Goal: Information Seeking & Learning: Find specific fact

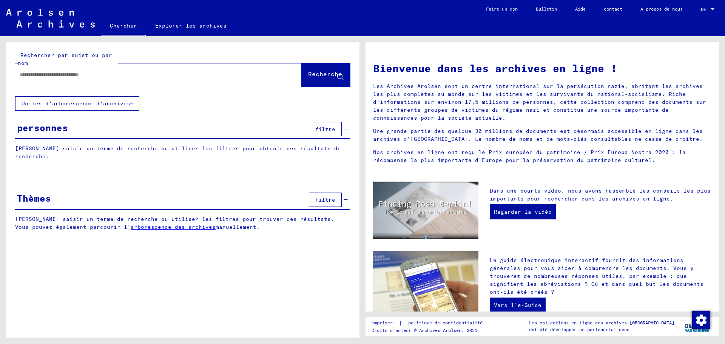
click at [41, 74] on input "text" at bounding box center [149, 75] width 259 height 8
click at [311, 71] on font "Recherche" at bounding box center [325, 74] width 34 height 8
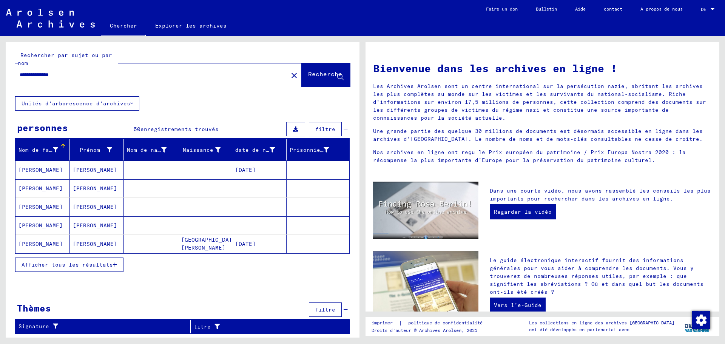
click at [82, 265] on font "Afficher tous les résultats" at bounding box center [67, 264] width 91 height 7
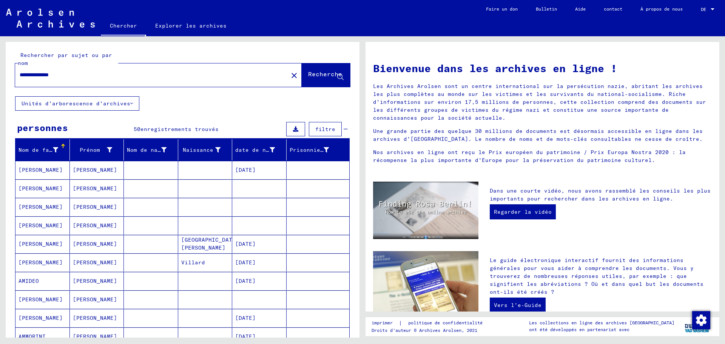
drag, startPoint x: 39, startPoint y: 74, endPoint x: 1, endPoint y: 72, distance: 38.6
click at [1, 72] on div "**********" at bounding box center [181, 186] width 362 height 301
type input "**********"
click at [308, 70] on button "Recherche" at bounding box center [326, 74] width 48 height 23
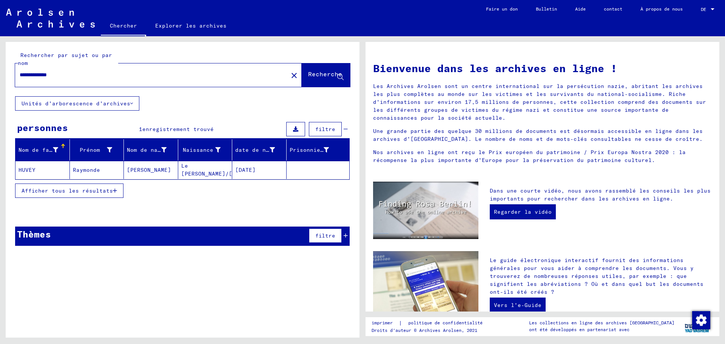
click at [43, 166] on mat-cell "HUVEY" at bounding box center [42, 170] width 54 height 18
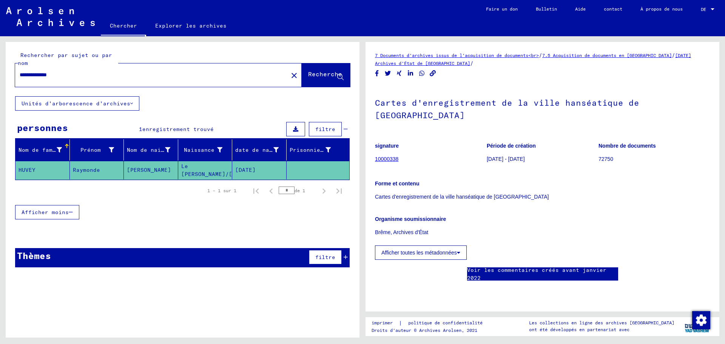
click at [386, 156] on font "10000338" at bounding box center [386, 159] width 23 height 6
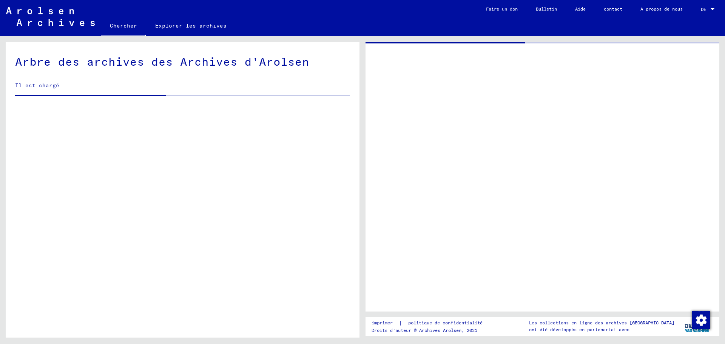
scroll to position [653, 0]
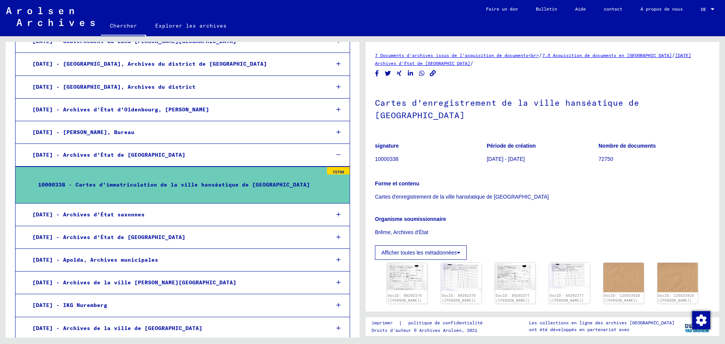
click at [416, 63] on font "[DATE] Archives d'État de [GEOGRAPHIC_DATA]" at bounding box center [533, 59] width 316 height 14
click at [417, 64] on font "[DATE] Archives d'État de [GEOGRAPHIC_DATA]" at bounding box center [533, 59] width 316 height 14
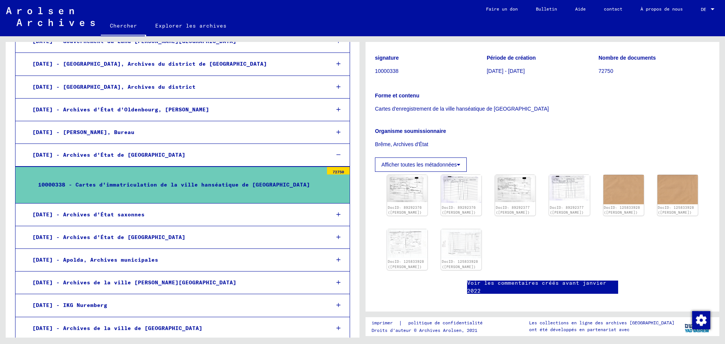
scroll to position [113, 0]
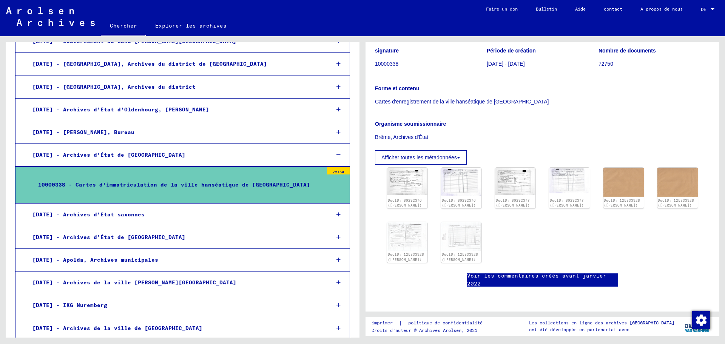
click at [285, 177] on div "10000338 - Cartes d'immatriculation de la ville hanséatique de [GEOGRAPHIC_DATA]" at bounding box center [177, 184] width 291 height 15
click at [332, 169] on font "72750" at bounding box center [337, 171] width 11 height 5
click at [202, 181] on font "10000338 - Cartes d'immatriculation de la ville hanséatique de [GEOGRAPHIC_DATA]" at bounding box center [174, 184] width 272 height 7
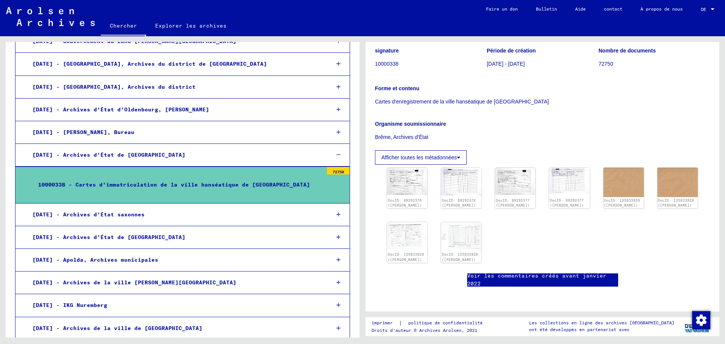
click at [336, 152] on icon at bounding box center [338, 154] width 4 height 5
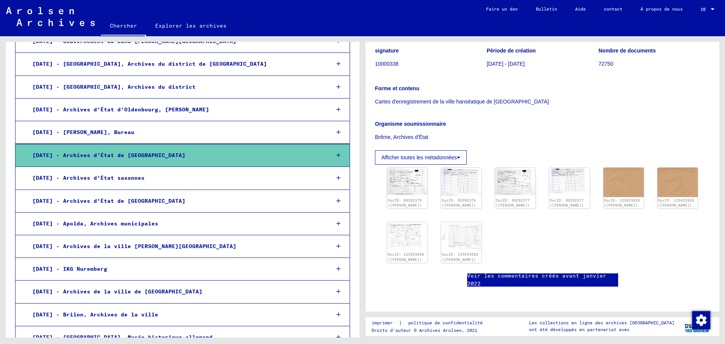
click at [62, 152] on div "[DATE] - Archives d'État de [GEOGRAPHIC_DATA]" at bounding box center [175, 155] width 297 height 15
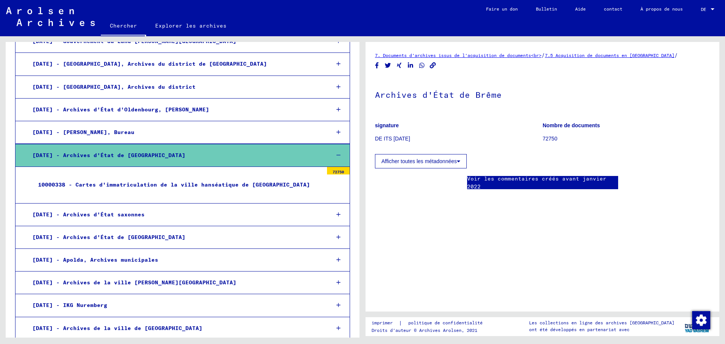
click at [97, 181] on font "10000338 - Cartes d'immatriculation de la ville hanséatique de [GEOGRAPHIC_DATA]" at bounding box center [174, 184] width 272 height 7
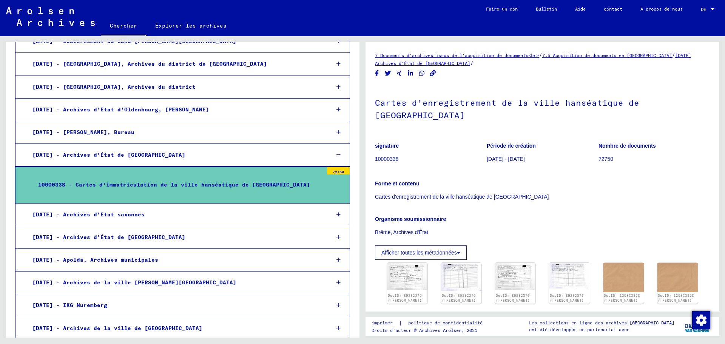
click at [378, 156] on font "10000338" at bounding box center [386, 159] width 23 height 6
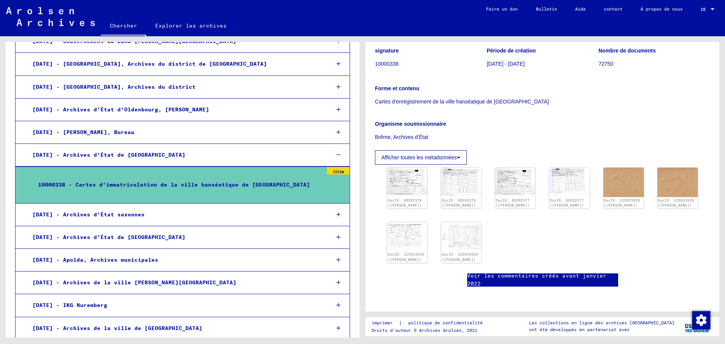
scroll to position [148, 0]
click at [457, 155] on icon at bounding box center [458, 157] width 3 height 5
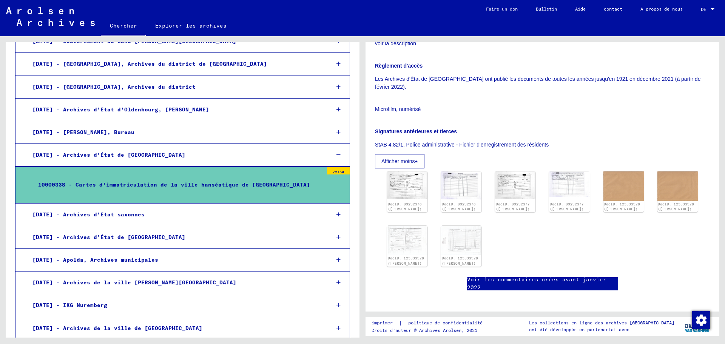
scroll to position [299, 0]
